Goal: Task Accomplishment & Management: Manage account settings

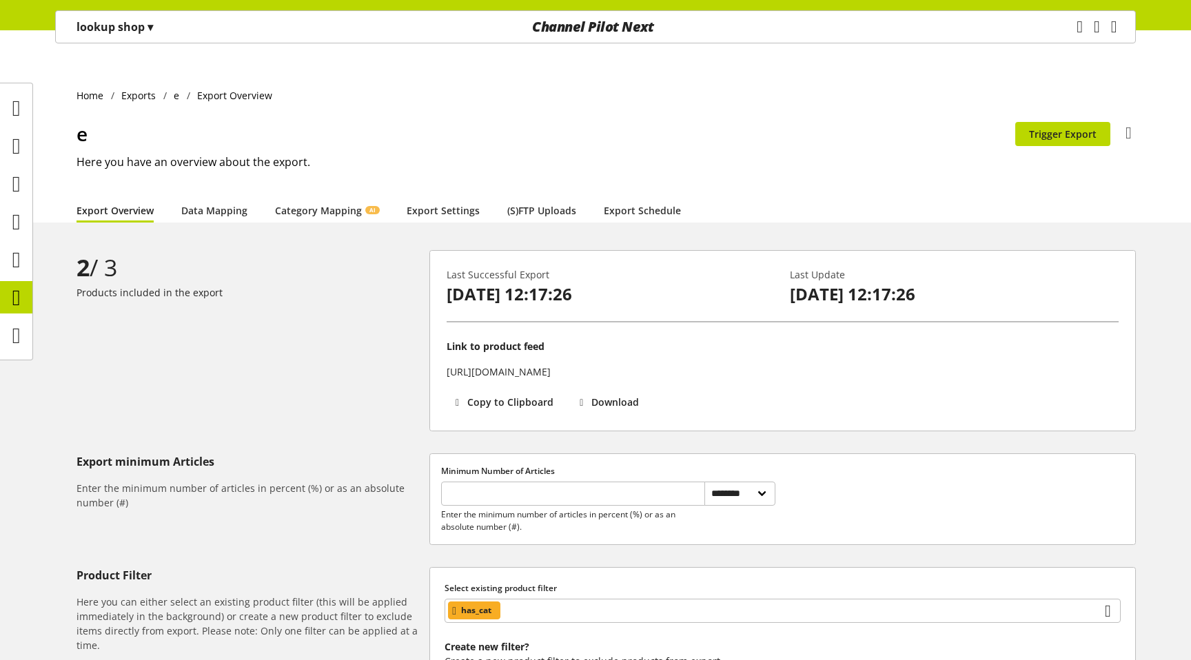
select select "********"
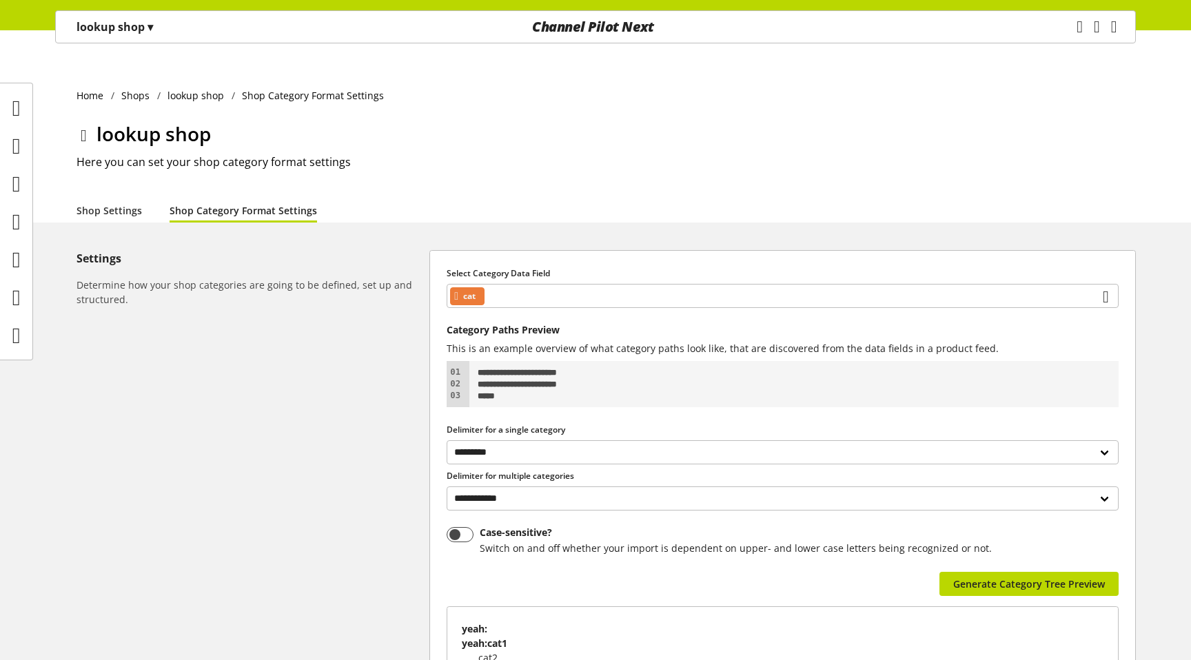
select select "*"
select select
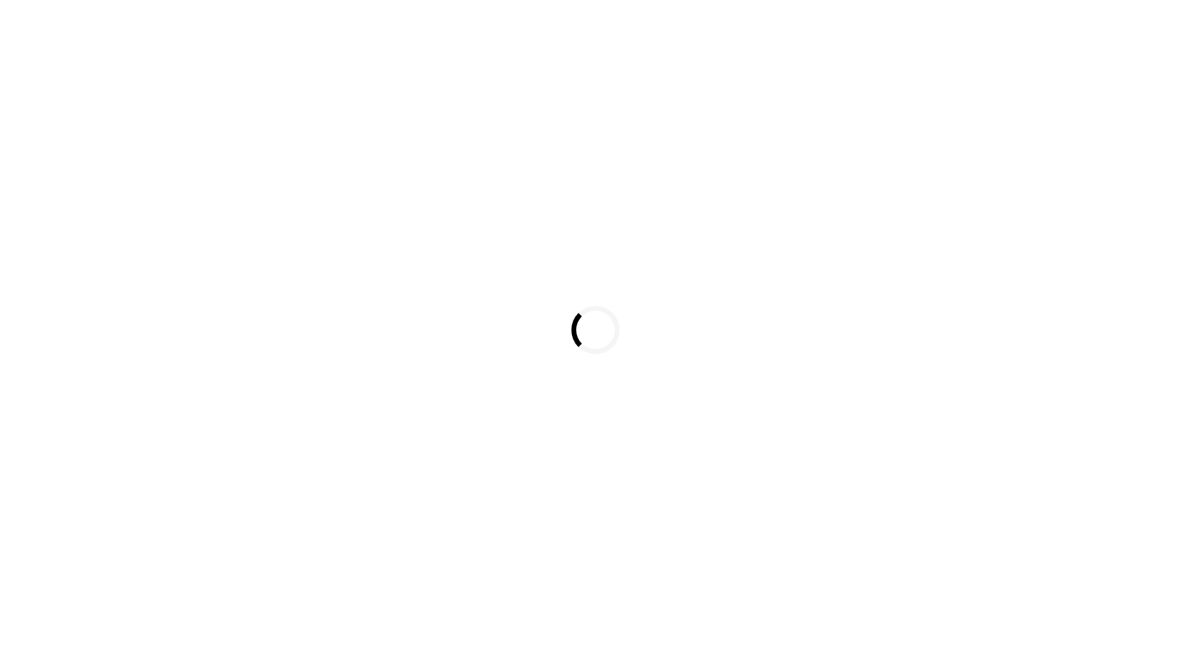
select select "********"
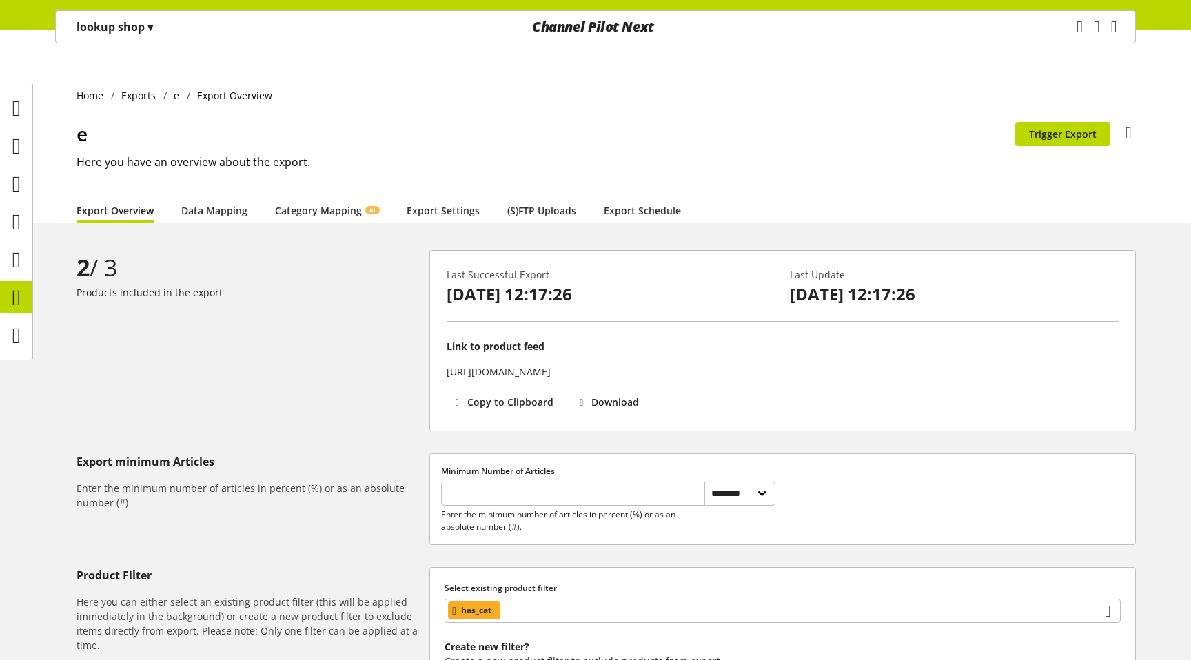
click at [124, 30] on p "lookup shop ▾" at bounding box center [114, 27] width 76 height 17
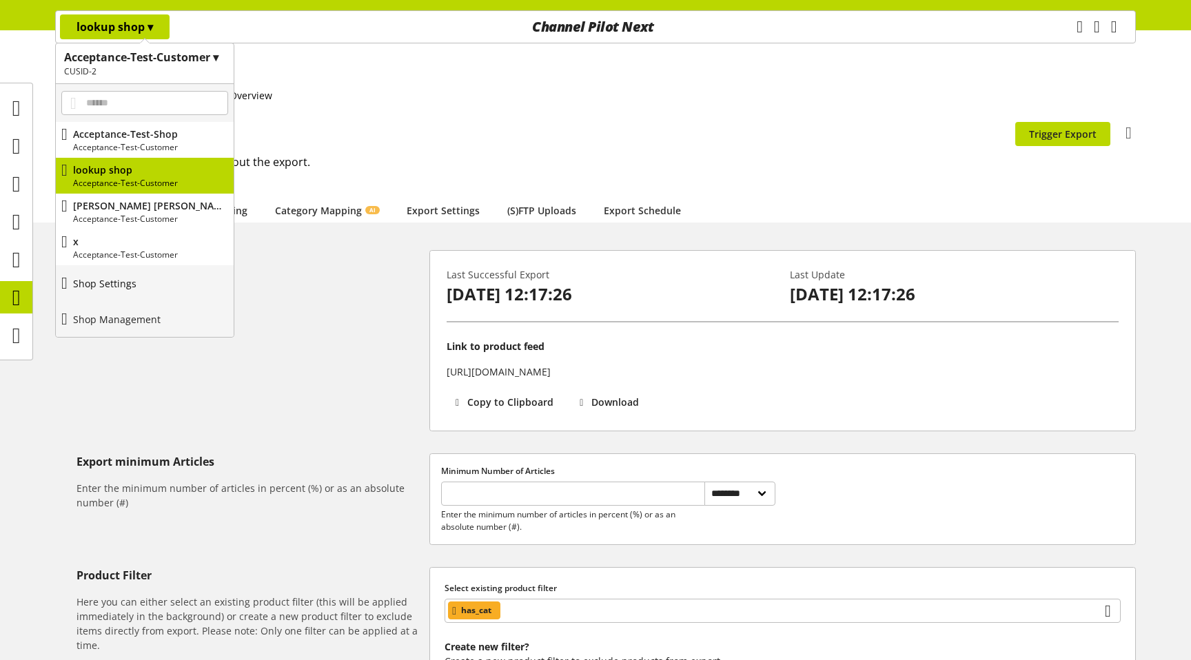
click at [136, 289] on p "Shop Settings" at bounding box center [104, 283] width 63 height 14
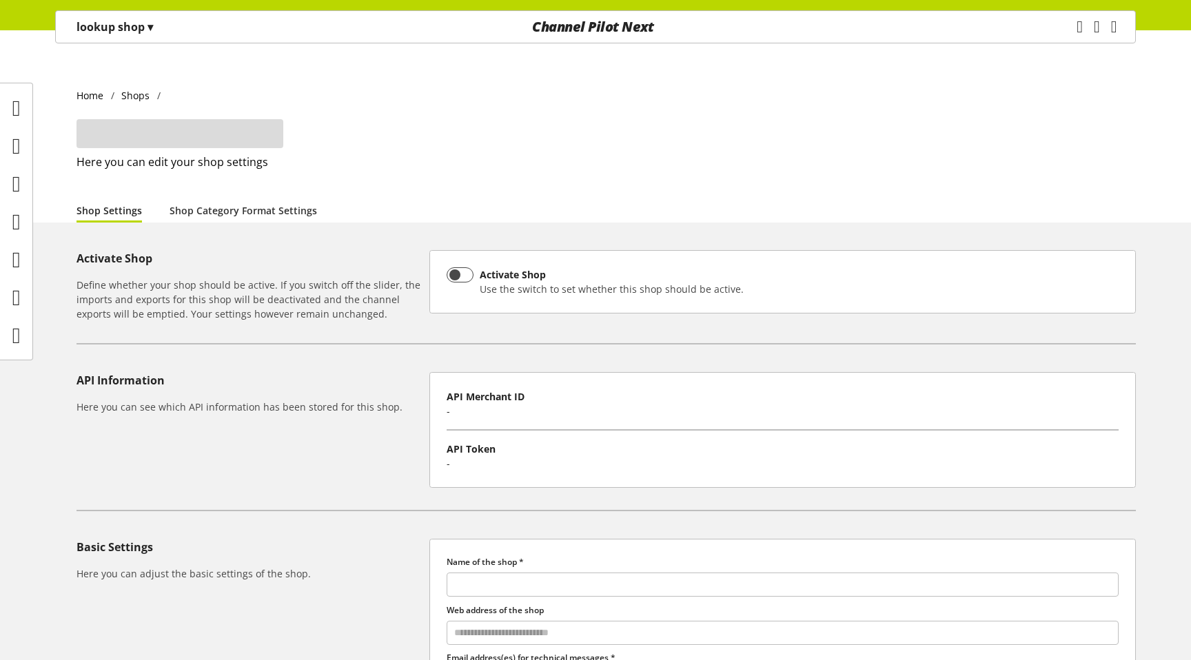
type input "**********"
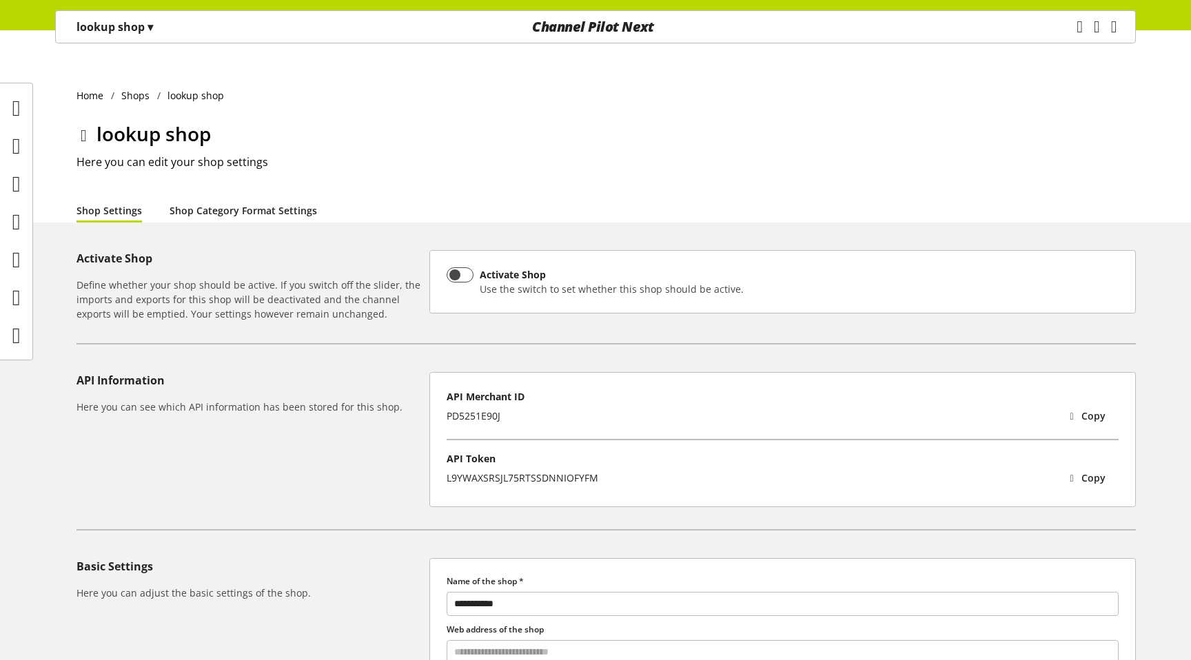
click at [235, 203] on link "Shop Category Format Settings" at bounding box center [243, 210] width 147 height 14
select select "*"
select select
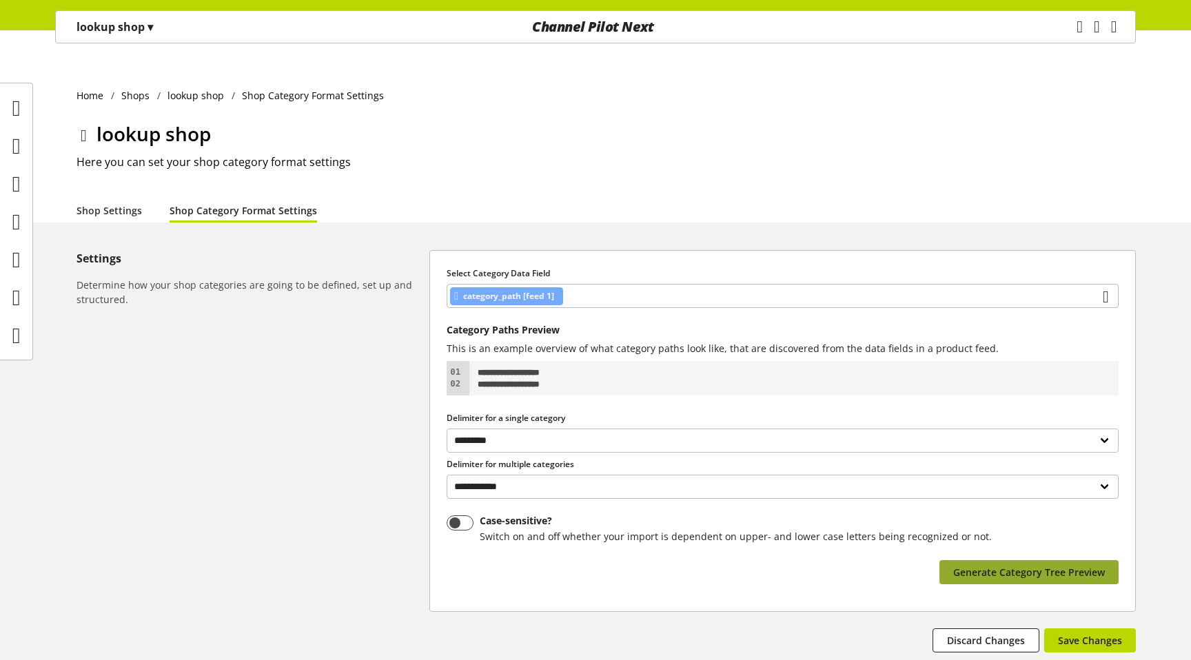
click at [1043, 565] on span "Generate Category Tree Preview" at bounding box center [1029, 572] width 152 height 14
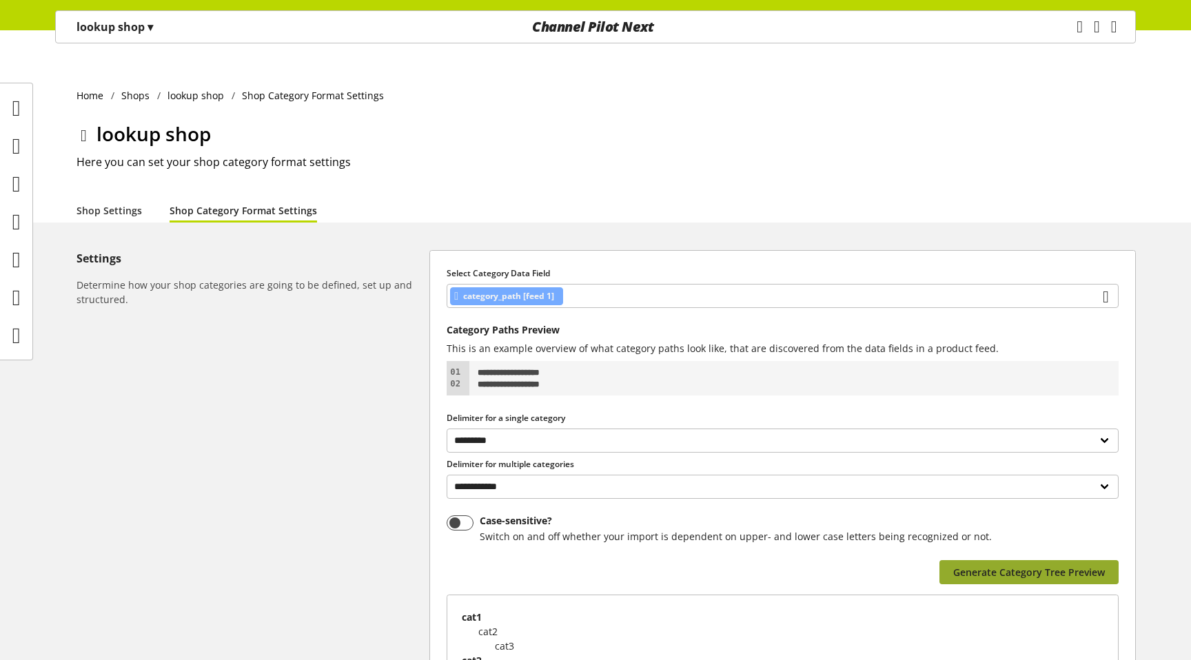
click at [1043, 565] on span "Generate Category Tree Preview" at bounding box center [1029, 572] width 152 height 14
click at [518, 288] on span "category_path [feed 1]" at bounding box center [508, 296] width 91 height 17
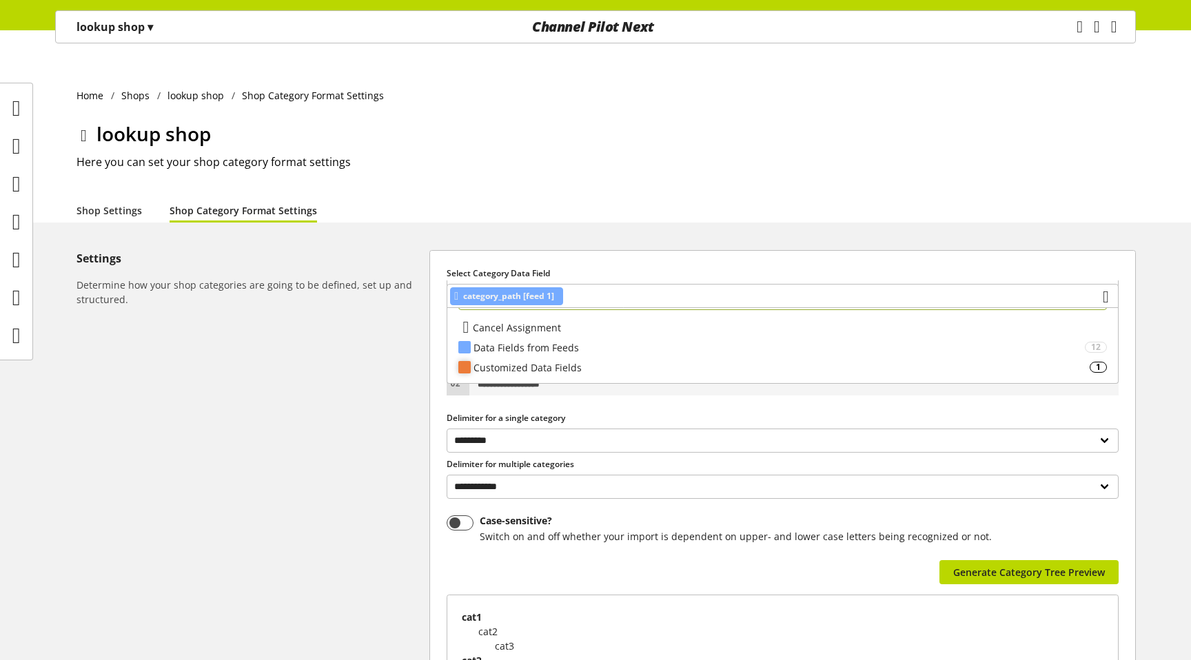
click at [499, 373] on div "Customized Data Fields" at bounding box center [781, 367] width 616 height 14
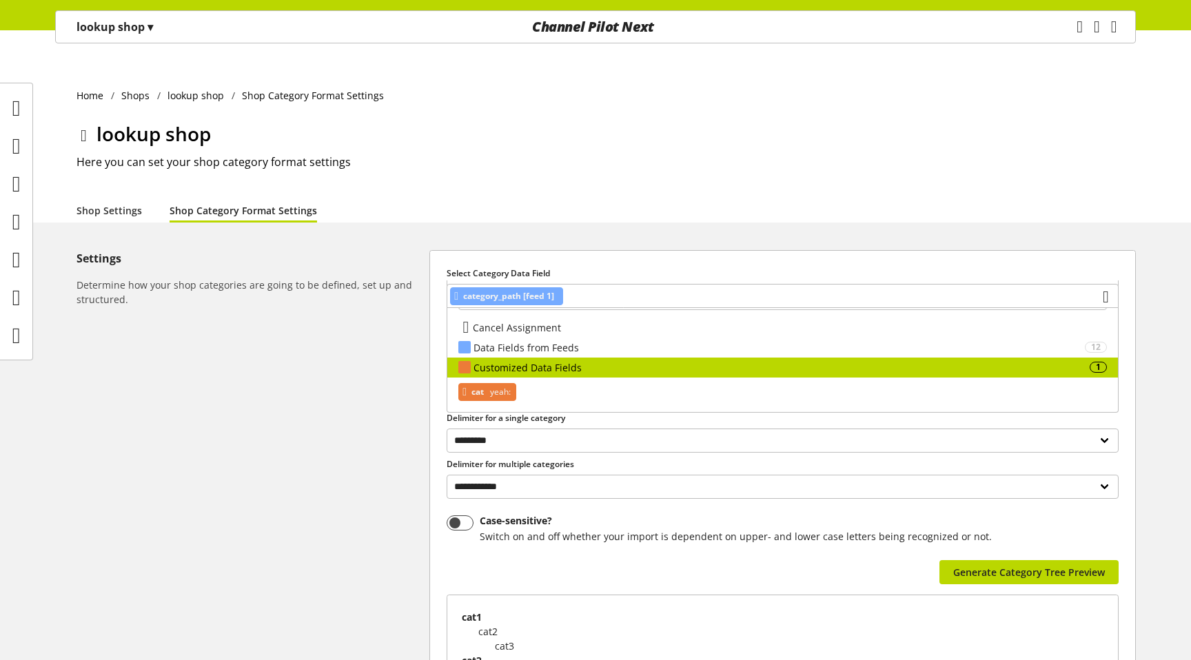
click at [503, 387] on span "yeah:" at bounding box center [498, 392] width 23 height 17
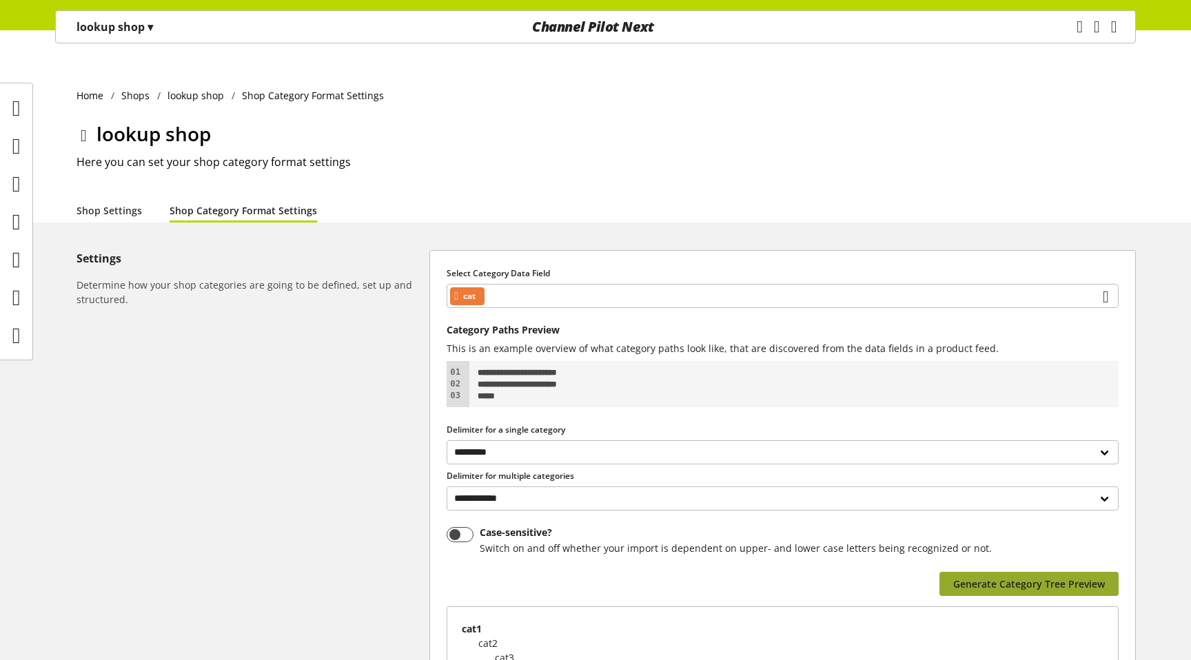
click at [1082, 572] on button "Generate Category Tree Preview" at bounding box center [1028, 584] width 179 height 24
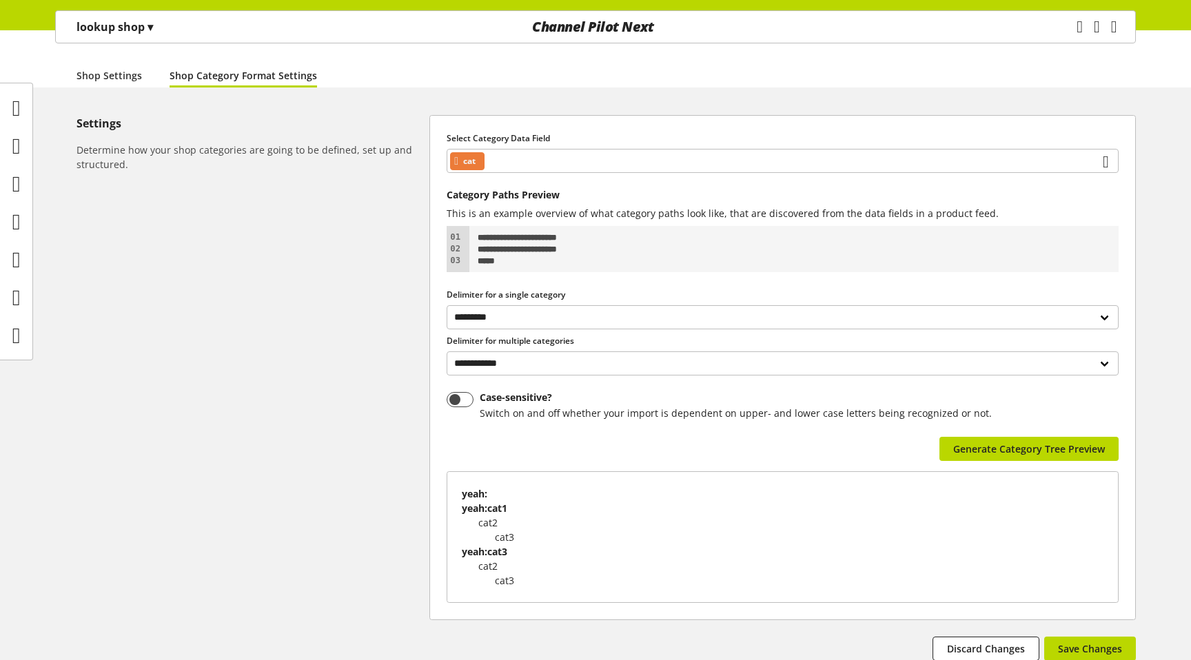
scroll to position [134, 0]
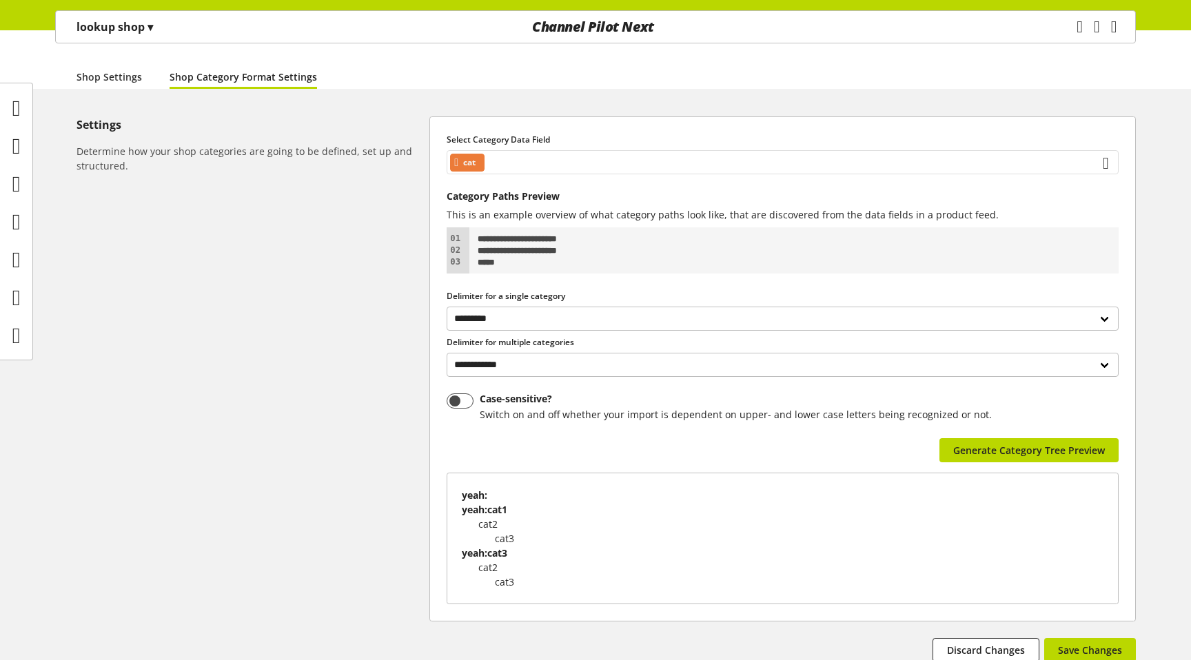
click at [484, 154] on div "cat" at bounding box center [467, 163] width 34 height 18
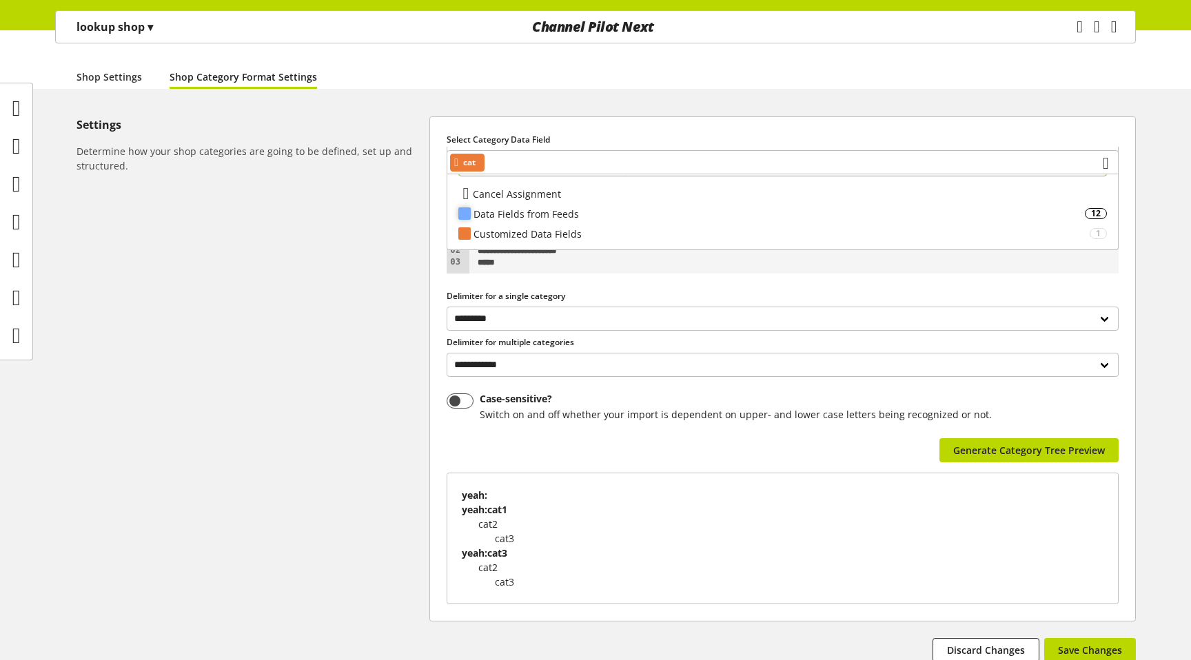
click at [514, 216] on div "Data Fields from Feeds" at bounding box center [778, 214] width 611 height 14
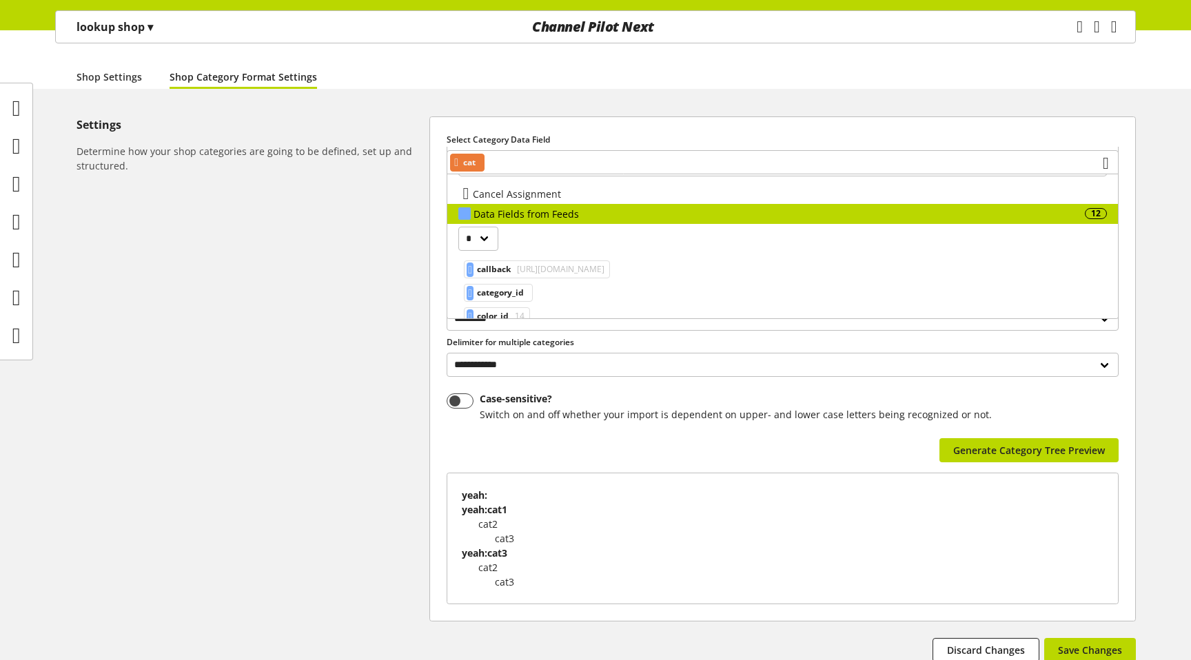
click at [416, 184] on div "Settings Determine how your shop categories are going to be defined, set up and…" at bounding box center [252, 389] width 353 height 546
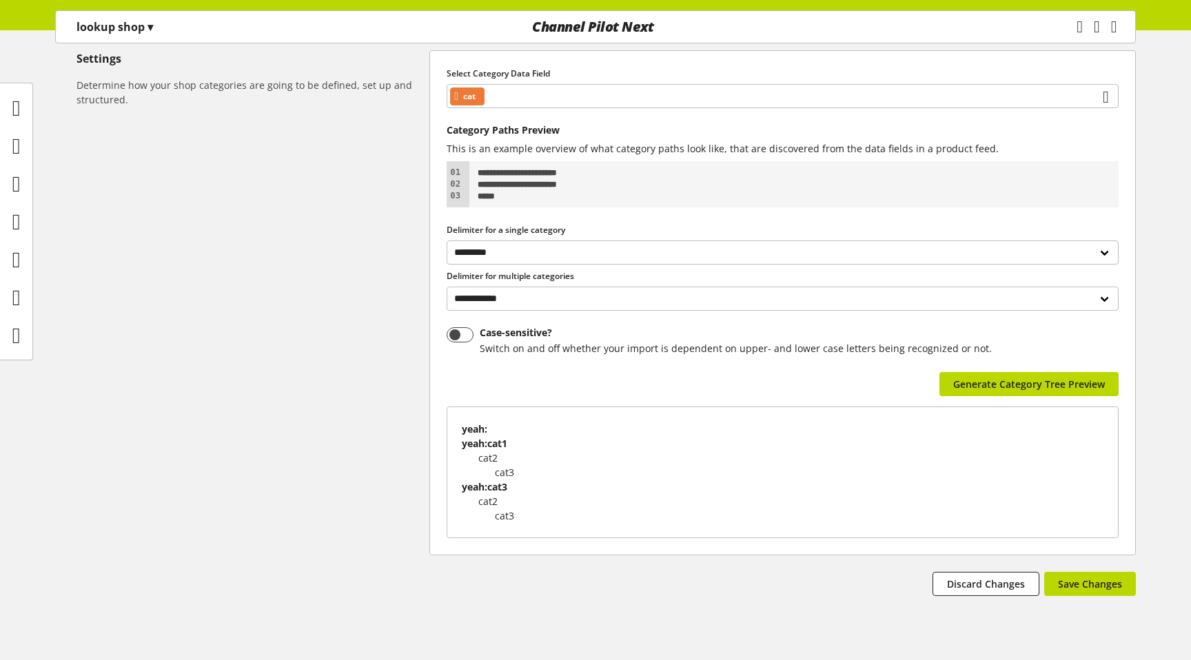
scroll to position [209, 0]
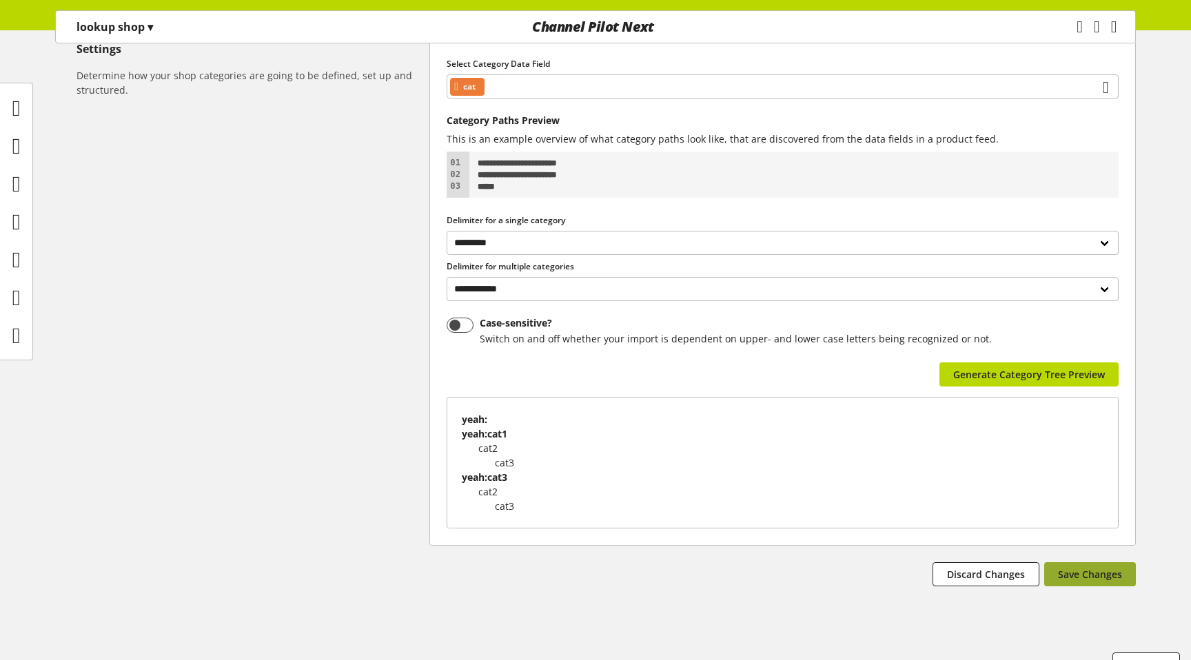
click at [1073, 567] on span "Save Changes" at bounding box center [1090, 574] width 64 height 14
click at [1168, 116] on div "**********" at bounding box center [595, 341] width 1191 height 601
click at [1071, 20] on icon "main navigation" at bounding box center [1079, 26] width 17 height 25
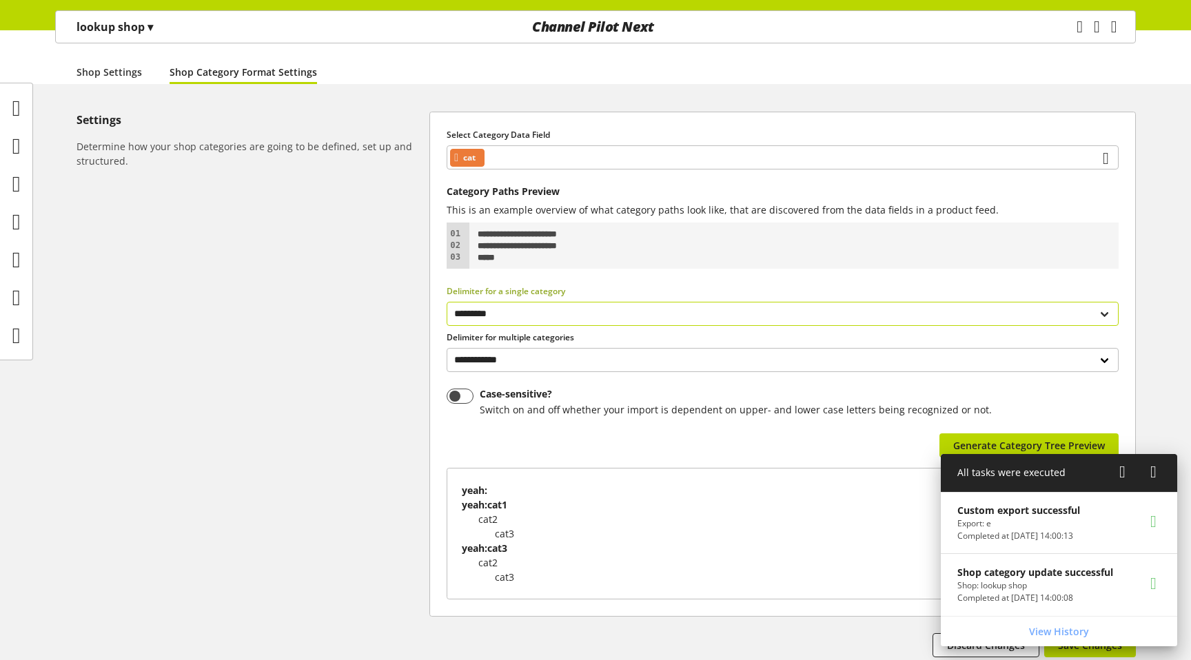
scroll to position [138, 0]
click at [469, 150] on div "cat" at bounding box center [467, 159] width 34 height 18
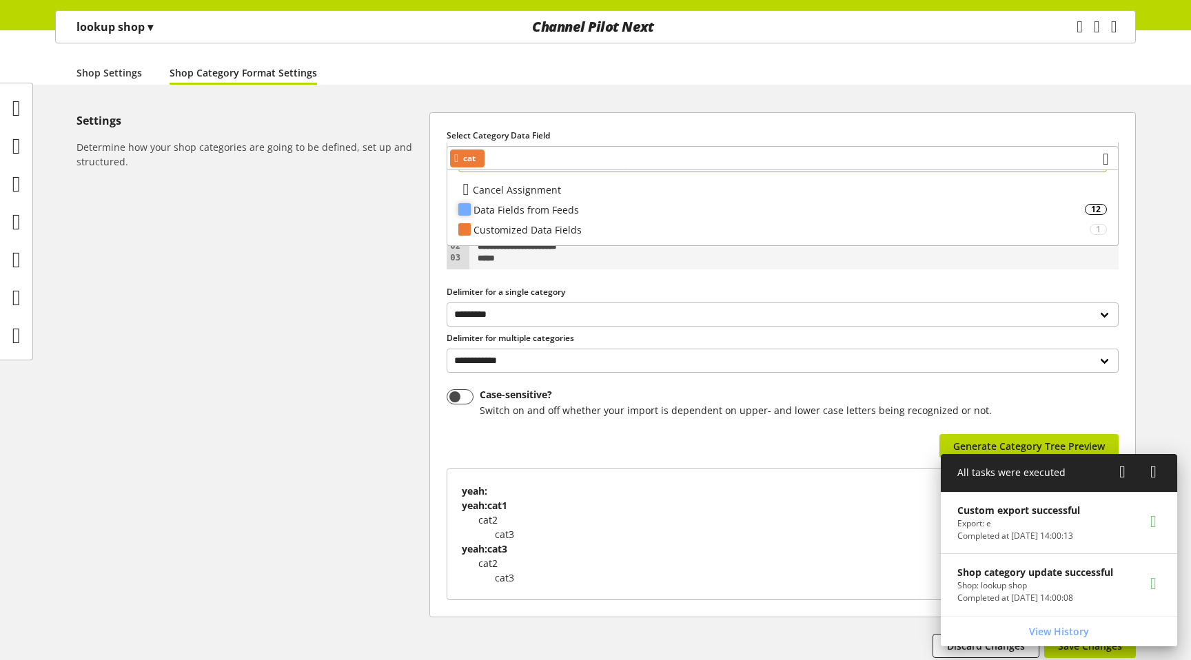
click at [510, 209] on div "Data Fields from Feeds" at bounding box center [778, 210] width 611 height 14
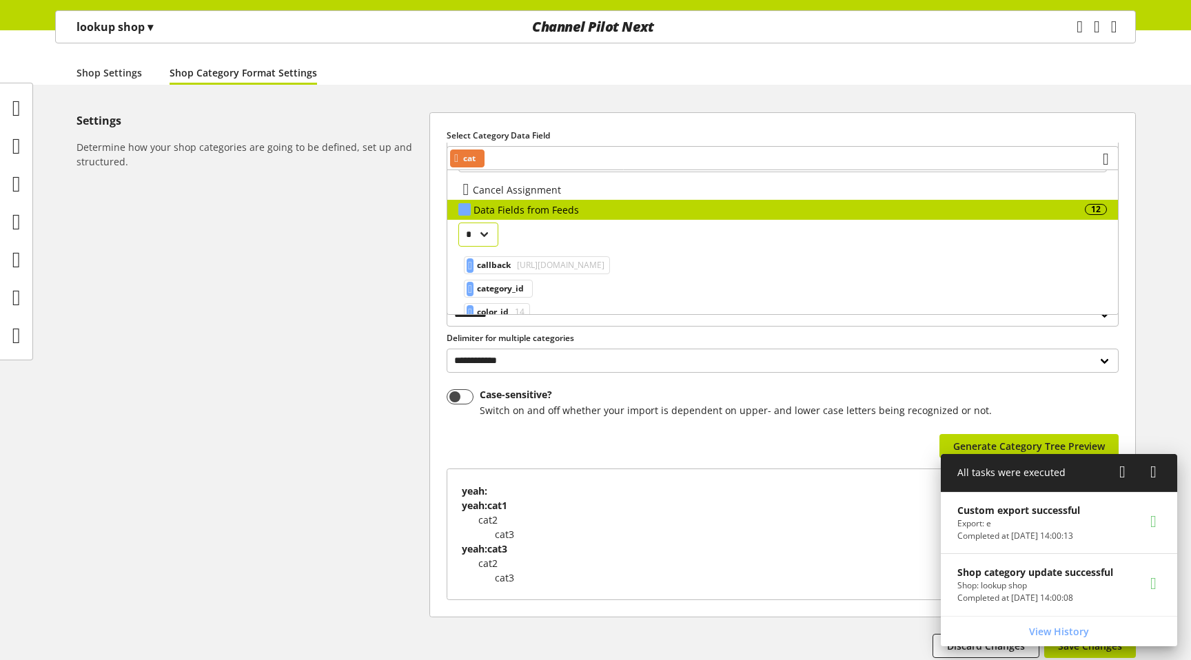
click at [487, 234] on select "* ** *" at bounding box center [478, 235] width 40 height 24
select select "*"
click at [458, 223] on select "* ** *" at bounding box center [478, 235] width 40 height 24
click at [507, 281] on span "category_path" at bounding box center [506, 288] width 58 height 17
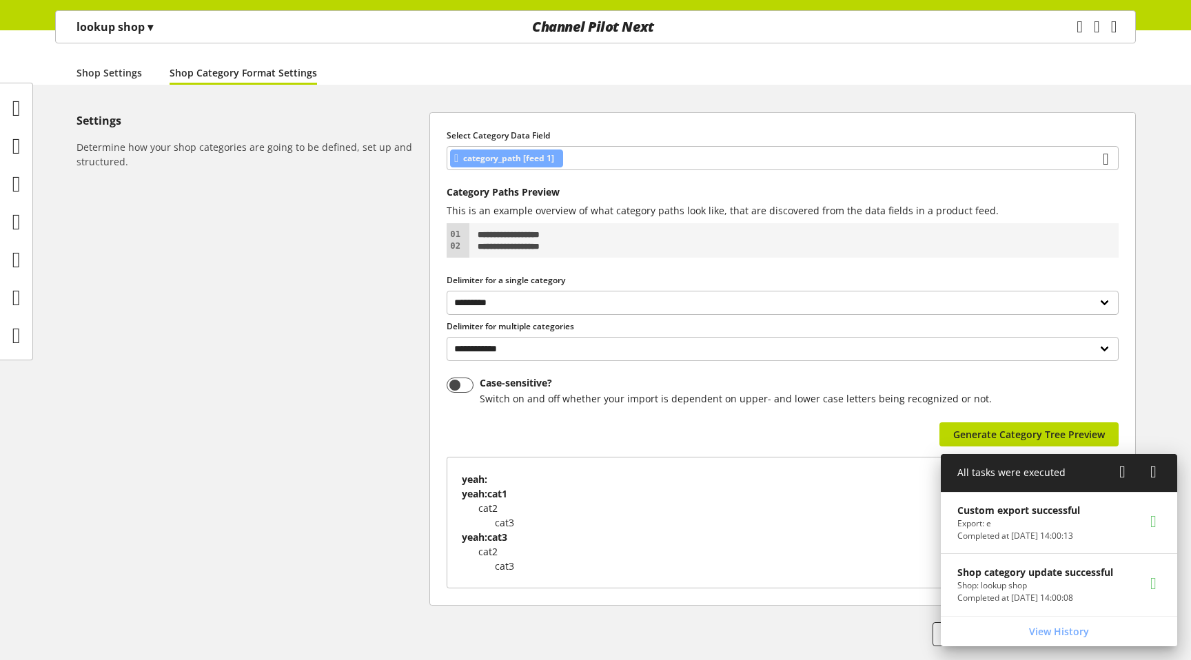
click at [1151, 475] on icon at bounding box center [1153, 472] width 6 height 25
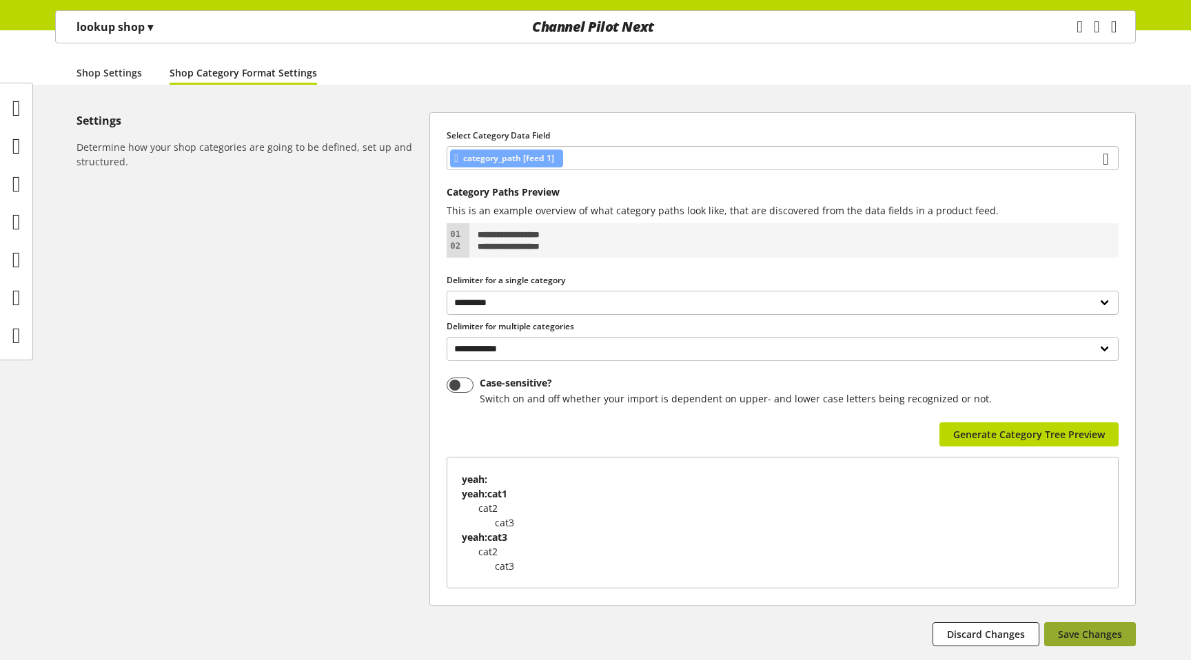
click at [1086, 627] on span "Save Changes" at bounding box center [1090, 634] width 64 height 14
click at [1069, 35] on div "Task manager Help center Sigurd Sippel sigurd.sippel@channelpilot.com User Mana…" at bounding box center [1101, 27] width 65 height 32
click at [1076, 33] on icon "main navigation" at bounding box center [1079, 26] width 6 height 25
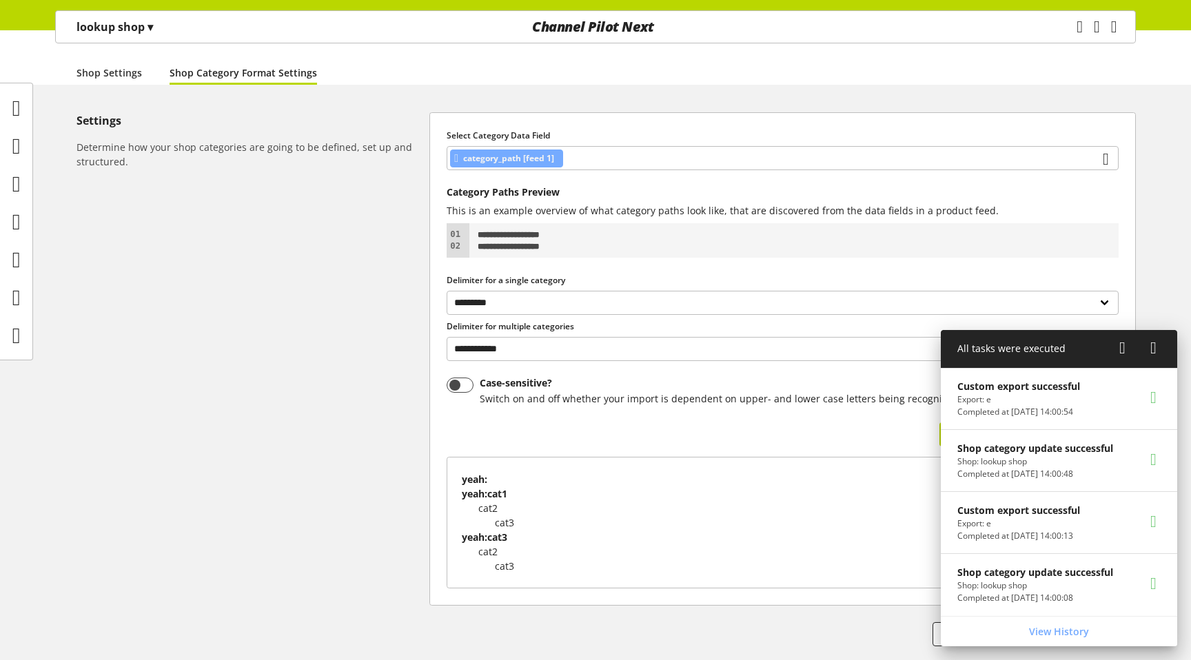
click at [1152, 339] on icon at bounding box center [1153, 348] width 6 height 25
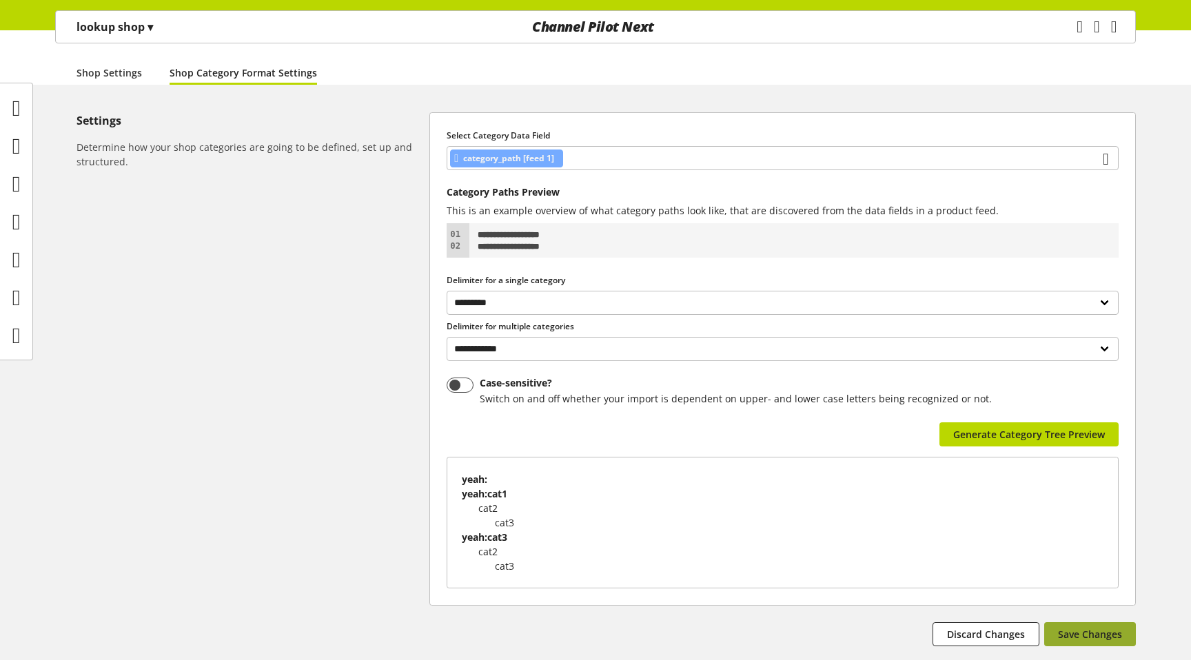
click at [1087, 627] on span "Save Changes" at bounding box center [1090, 634] width 64 height 14
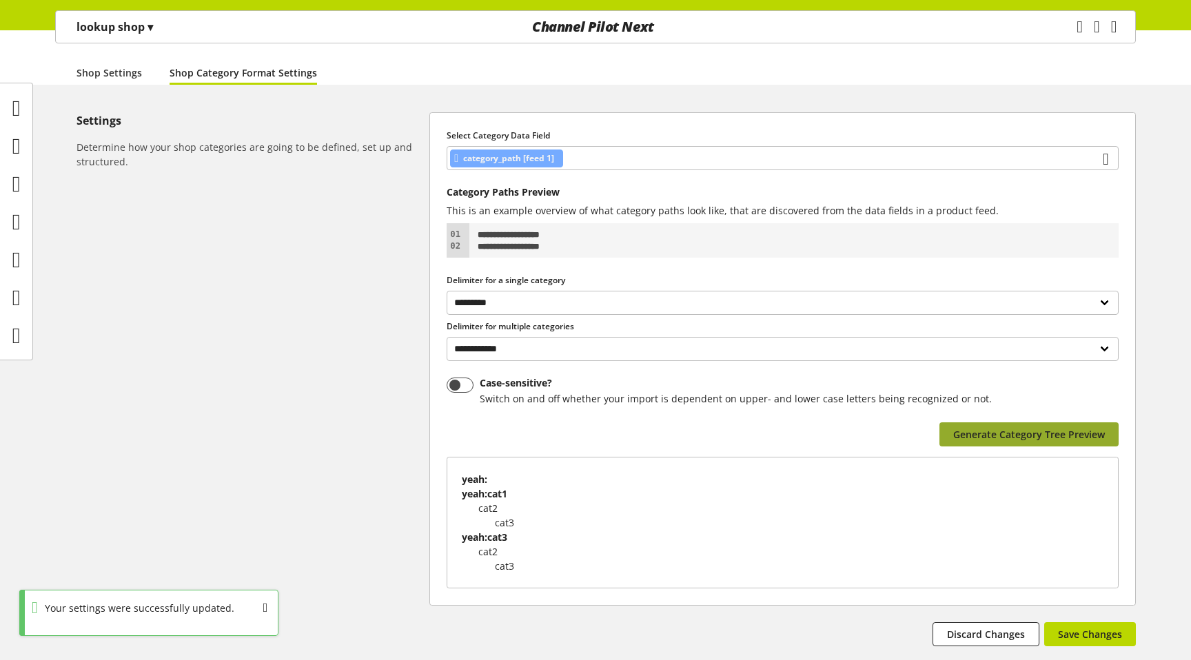
click at [994, 427] on span "Generate Category Tree Preview" at bounding box center [1029, 434] width 152 height 14
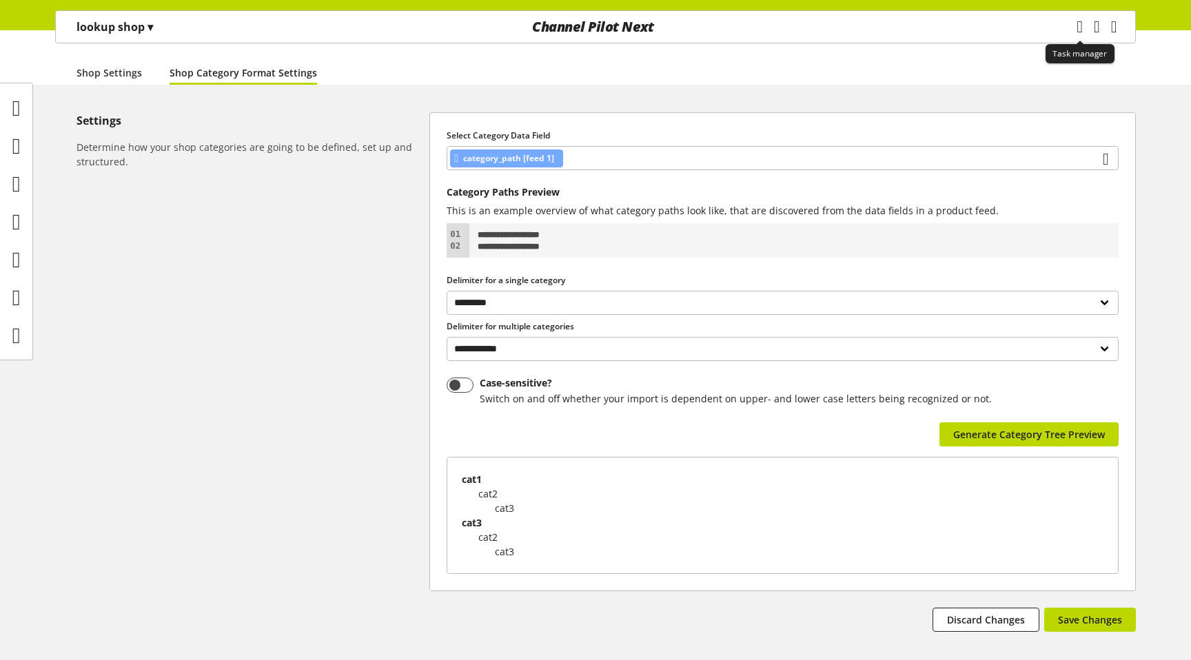
click at [1076, 29] on icon "main navigation" at bounding box center [1079, 26] width 6 height 25
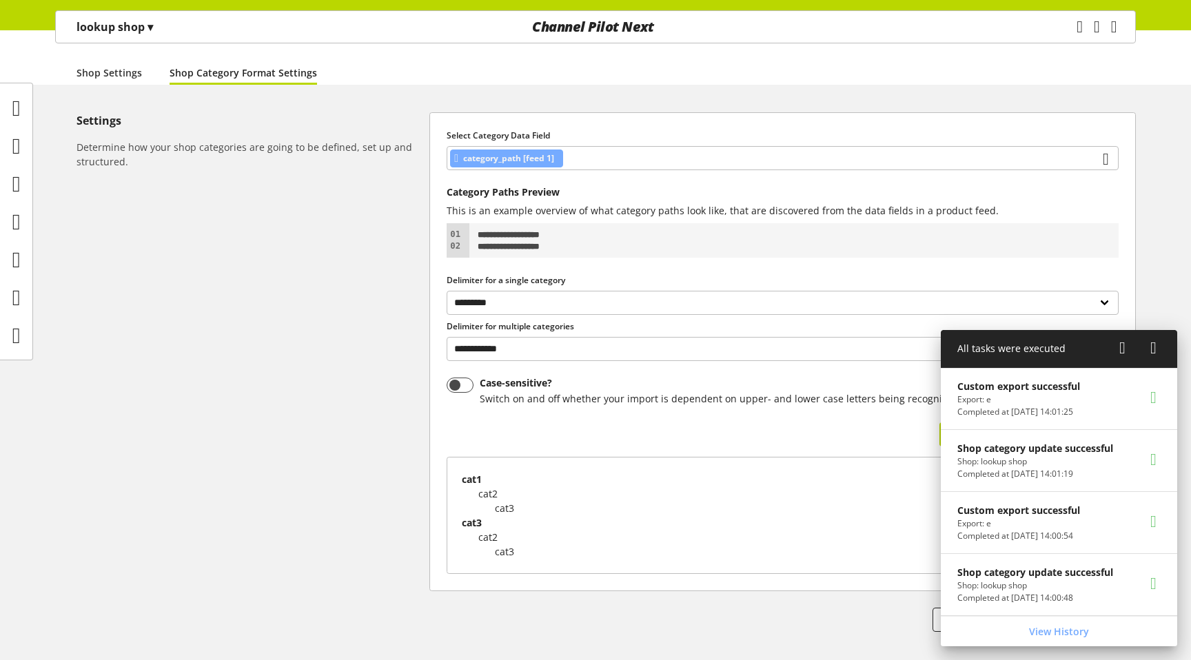
click at [1074, 32] on icon "main navigation" at bounding box center [1079, 26] width 10 height 25
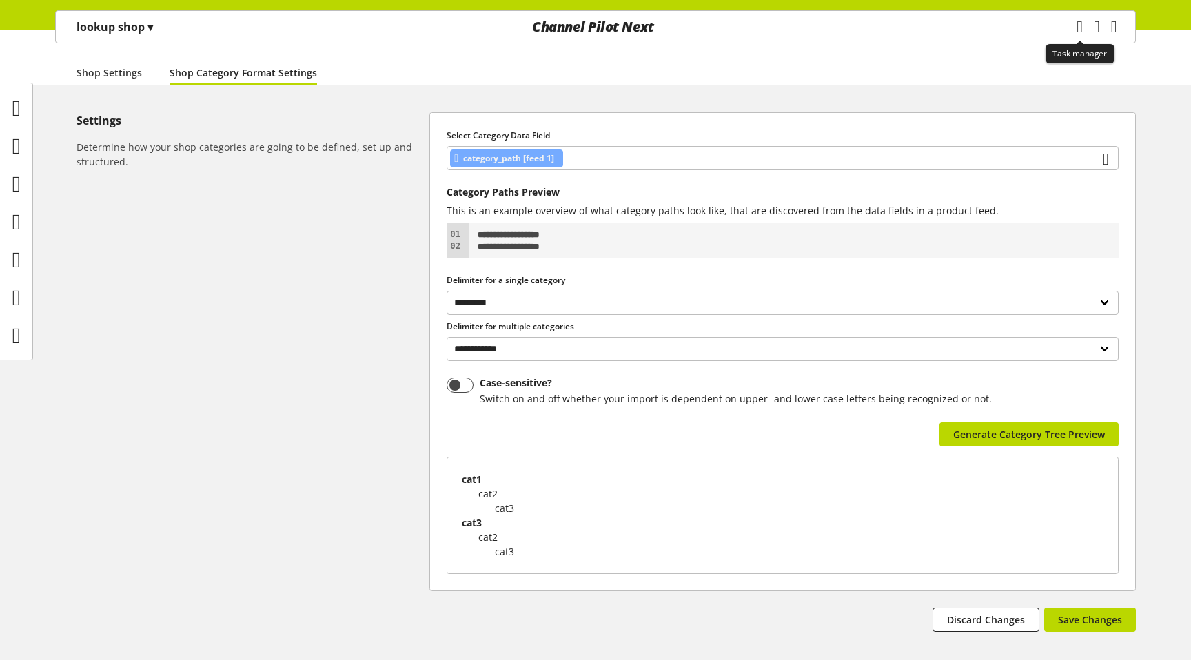
click at [1076, 32] on icon "main navigation" at bounding box center [1079, 26] width 6 height 25
